Goal: Information Seeking & Learning: Learn about a topic

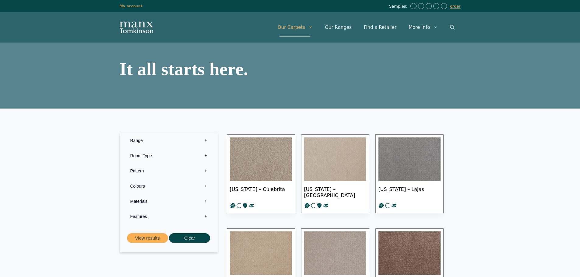
scroll to position [30, 0]
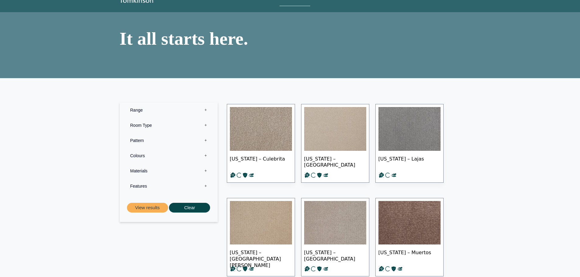
click at [148, 110] on label "Range 0" at bounding box center [168, 110] width 89 height 15
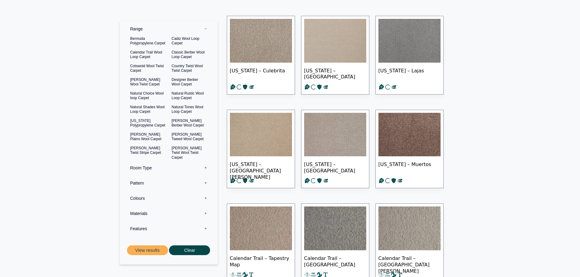
scroll to position [122, 0]
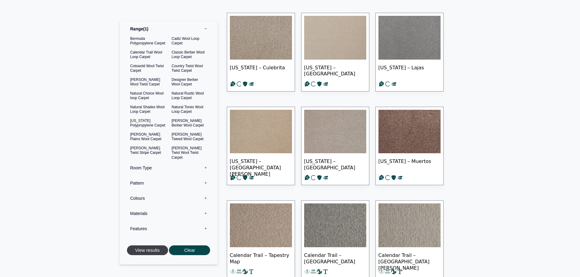
click at [148, 252] on button "View results" at bounding box center [147, 251] width 41 height 10
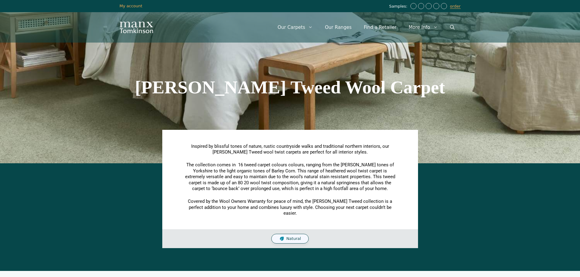
click at [300, 237] on span "Natural" at bounding box center [293, 239] width 15 height 5
click at [470, 104] on section "[PERSON_NAME] Tweed Wool Carpet" at bounding box center [290, 87] width 580 height 152
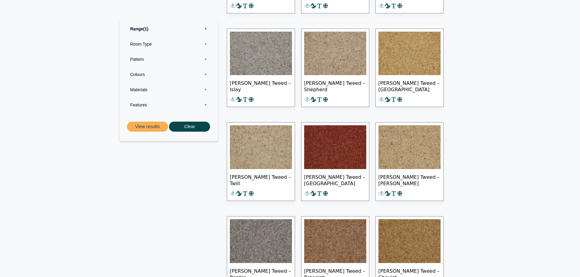
scroll to position [426, 0]
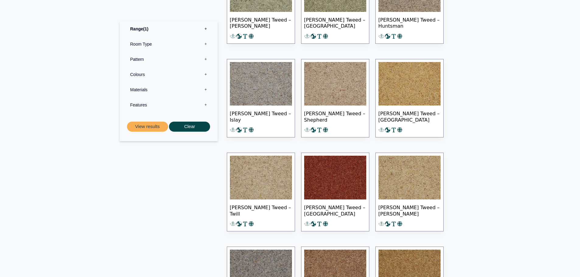
click at [252, 176] on img at bounding box center [261, 178] width 62 height 44
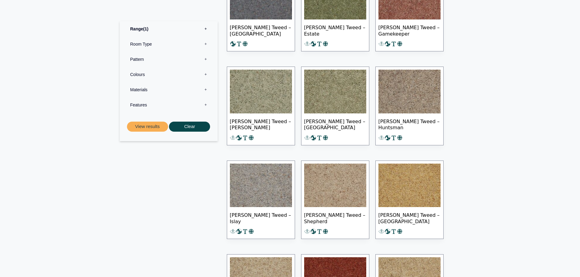
scroll to position [244, 0]
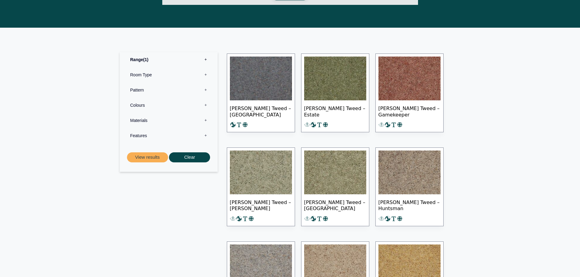
click at [273, 168] on img at bounding box center [261, 173] width 62 height 44
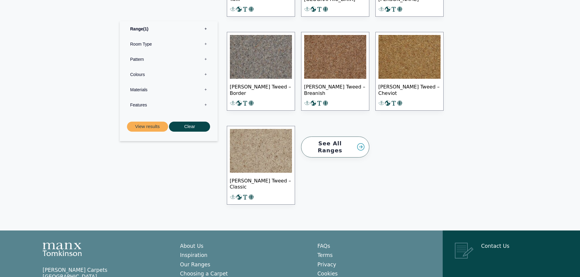
scroll to position [689, 0]
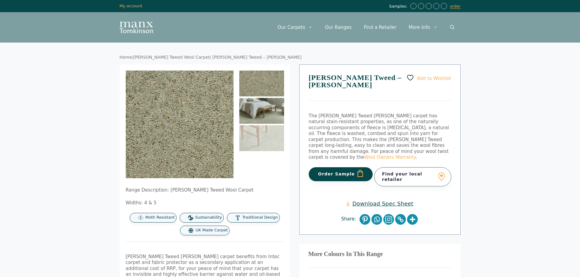
click at [266, 111] on img at bounding box center [261, 111] width 45 height 26
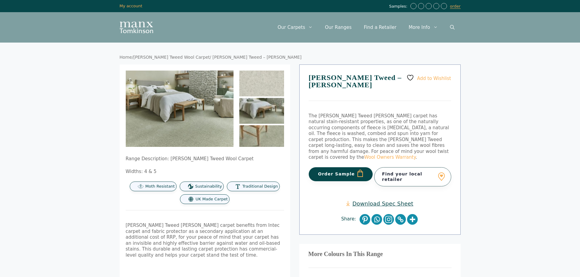
click at [262, 135] on img at bounding box center [261, 138] width 45 height 26
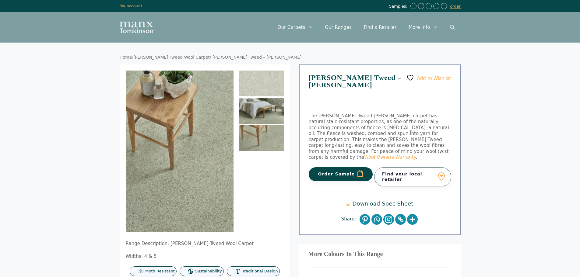
click at [270, 105] on img at bounding box center [261, 111] width 45 height 26
